Goal: Task Accomplishment & Management: Use online tool/utility

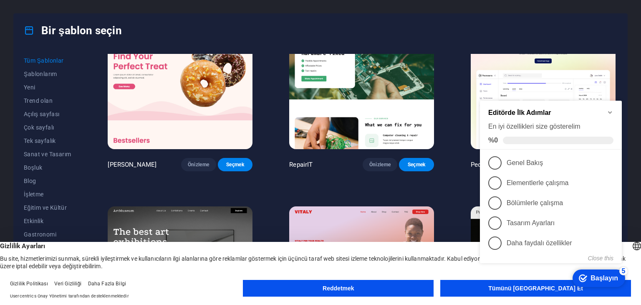
scroll to position [42, 0]
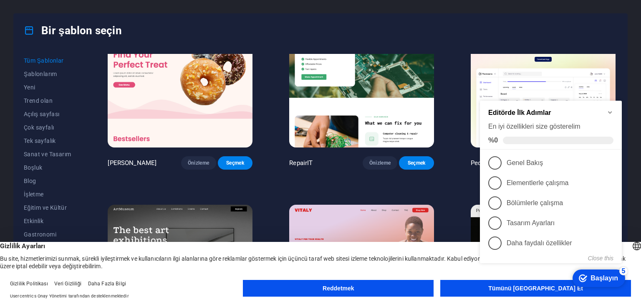
click at [612, 115] on div "Editörde İlk Adımlar En iyi özellikleri size gösterelim %0" at bounding box center [550, 126] width 125 height 35
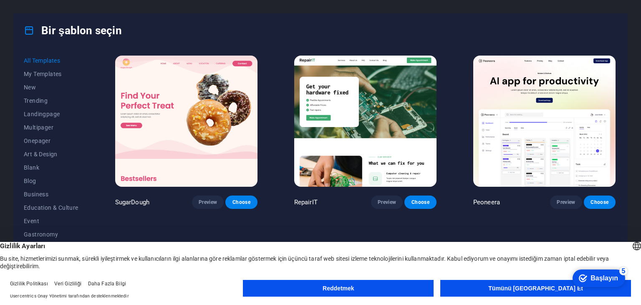
click at [497, 296] on button "Tümünü Kabul Et" at bounding box center [535, 288] width 191 height 17
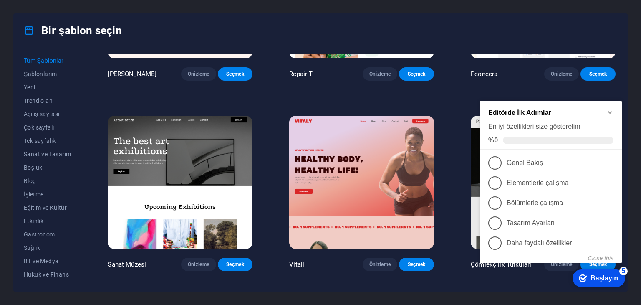
scroll to position [167, 0]
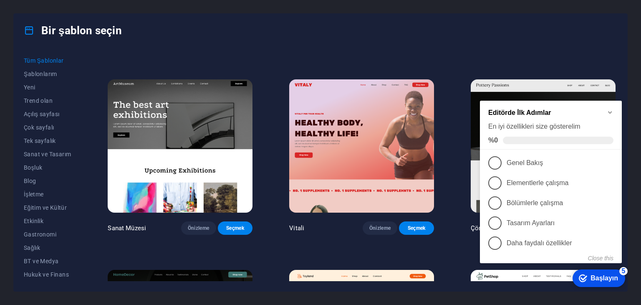
click at [180, 137] on img at bounding box center [180, 146] width 145 height 134
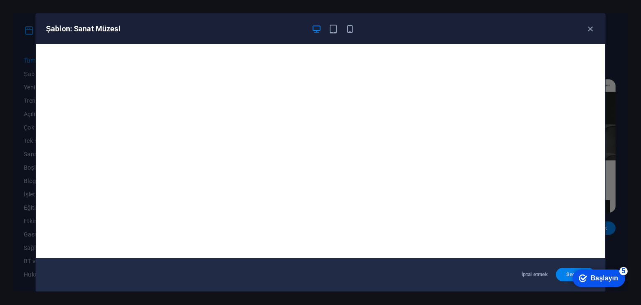
click at [565, 275] on span "Seçmek" at bounding box center [576, 274] width 26 height 7
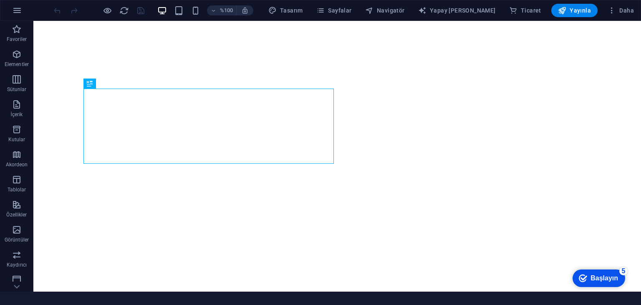
click at [590, 285] on div "checkmark Başlayın 5" at bounding box center [599, 278] width 53 height 18
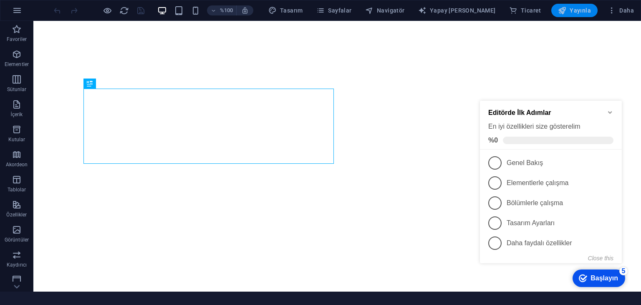
click at [579, 13] on font "Yayınla" at bounding box center [580, 10] width 21 height 7
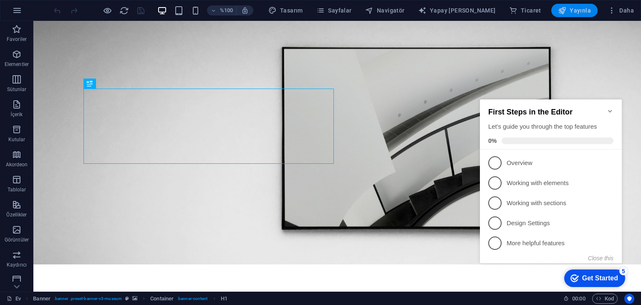
click at [0, 0] on icon "button" at bounding box center [0, 0] width 0 height 0
